Goal: Task Accomplishment & Management: Manage account settings

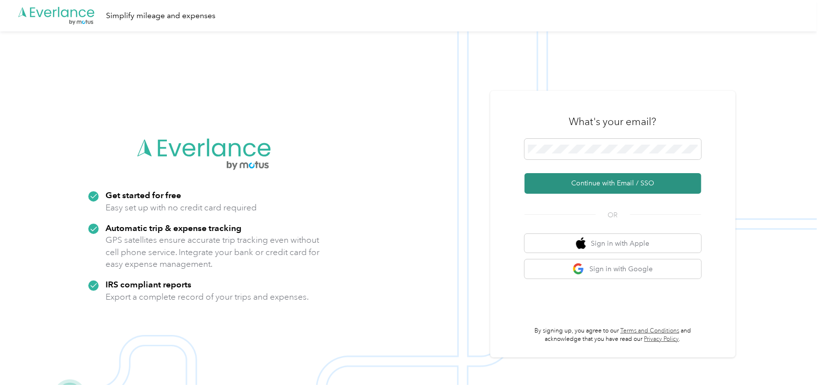
click at [598, 186] on button "Continue with Email / SSO" at bounding box center [613, 183] width 177 height 21
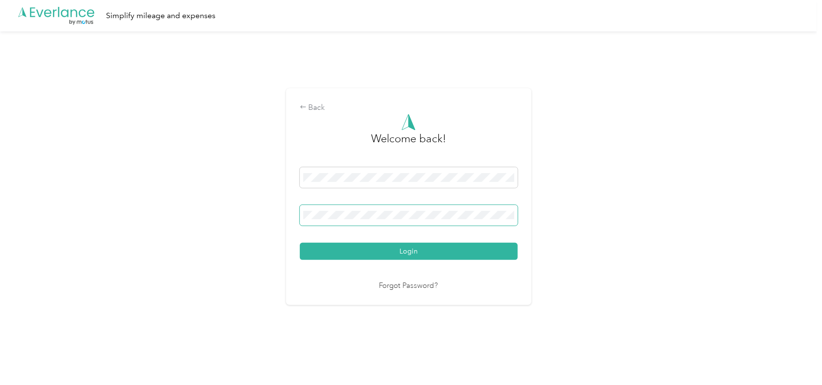
click at [300, 243] on button "Login" at bounding box center [409, 251] width 218 height 17
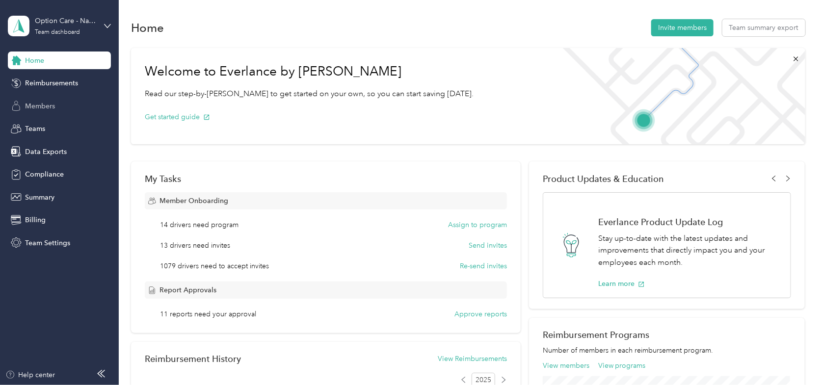
click at [46, 105] on span "Members" at bounding box center [40, 106] width 30 height 10
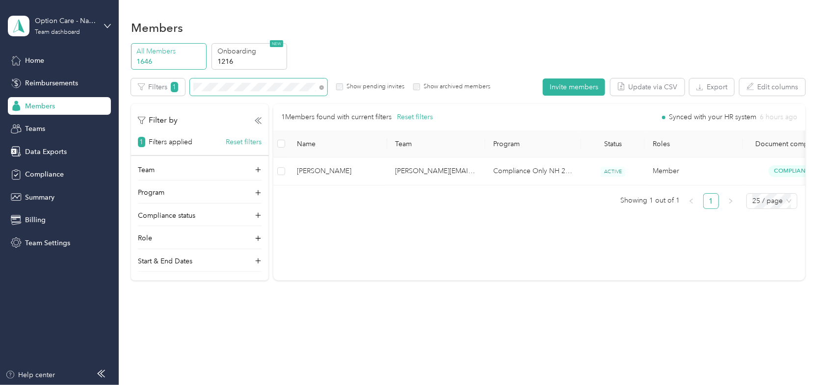
scroll to position [0, 36]
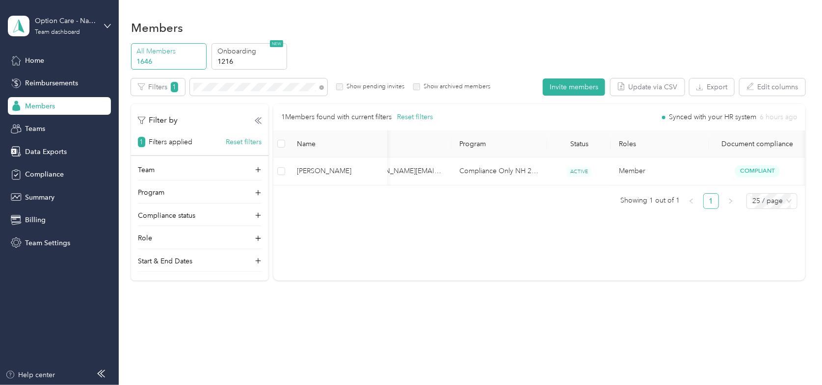
click at [101, 22] on div "Option Care - Naven Health Team dashboard" at bounding box center [59, 26] width 103 height 34
click at [57, 124] on div "Log out" at bounding box center [111, 123] width 193 height 17
